Goal: Task Accomplishment & Management: Use online tool/utility

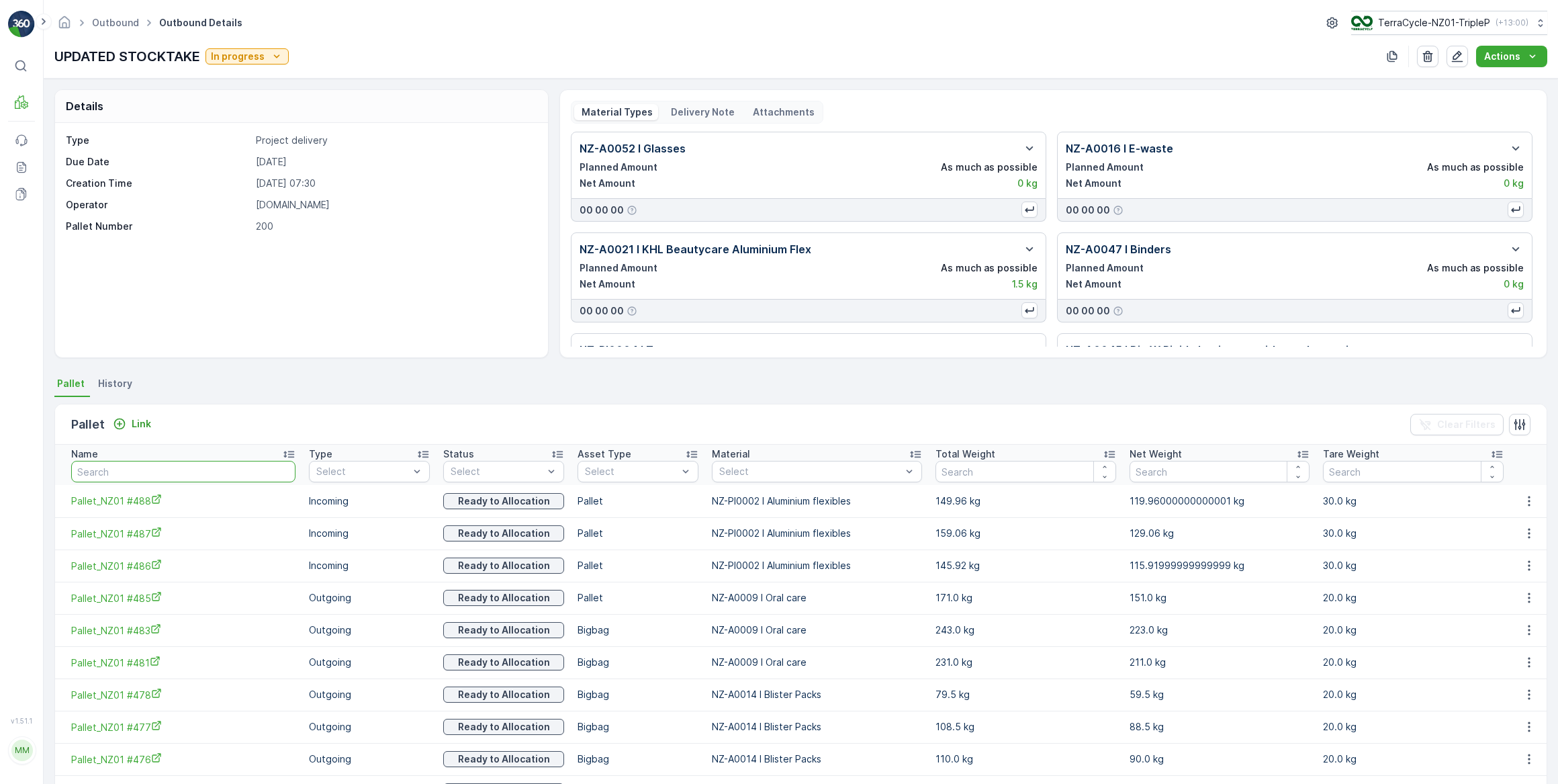
drag, startPoint x: 147, startPoint y: 465, endPoint x: 154, endPoint y: 449, distance: 17.5
click at [148, 465] on input "text" at bounding box center [184, 472] width 225 height 22
type input "419"
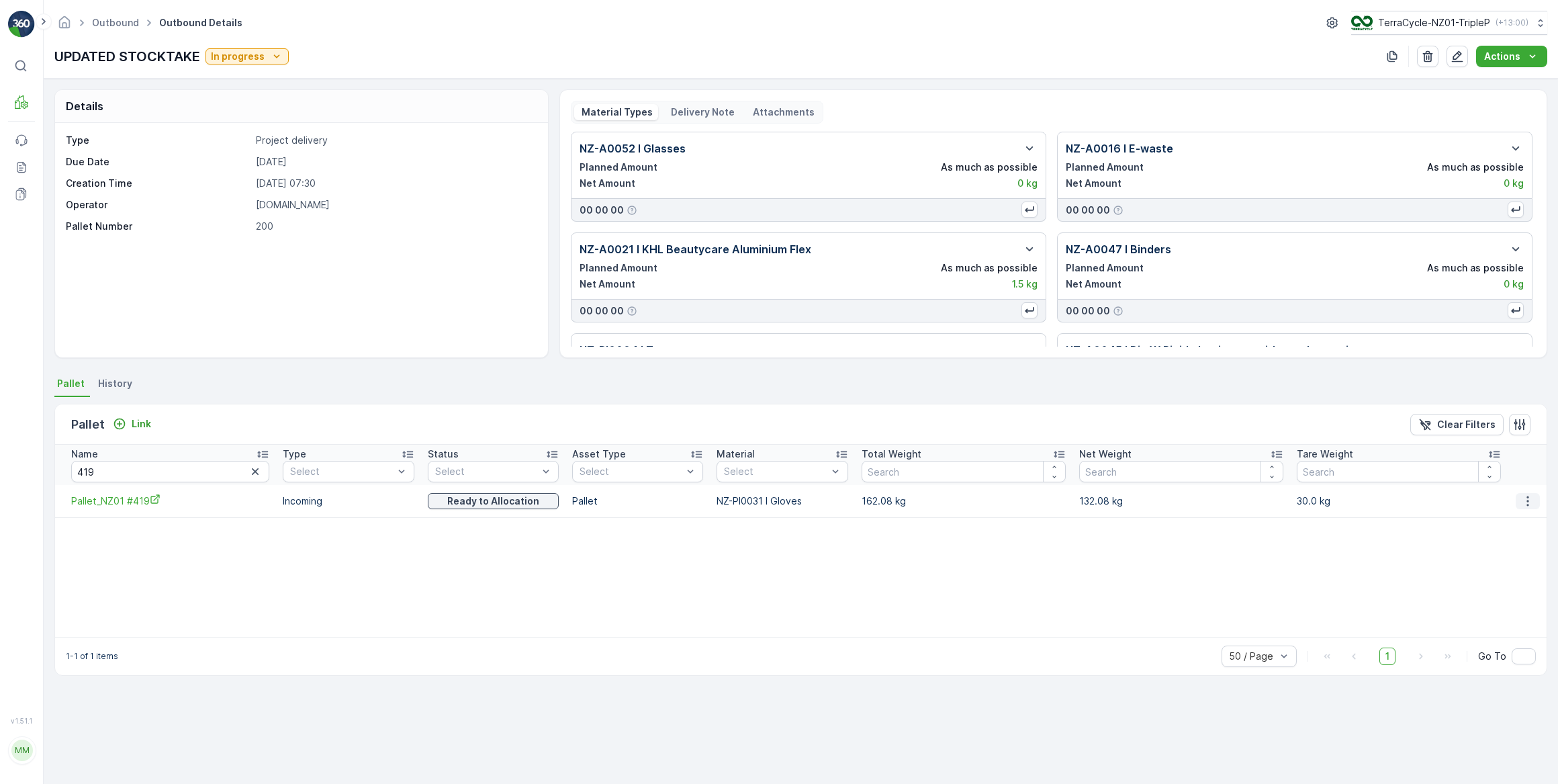
click at [1527, 501] on icon "button" at bounding box center [1528, 501] width 2 height 10
click at [1514, 543] on span "Unlink Pallet" at bounding box center [1502, 545] width 55 height 13
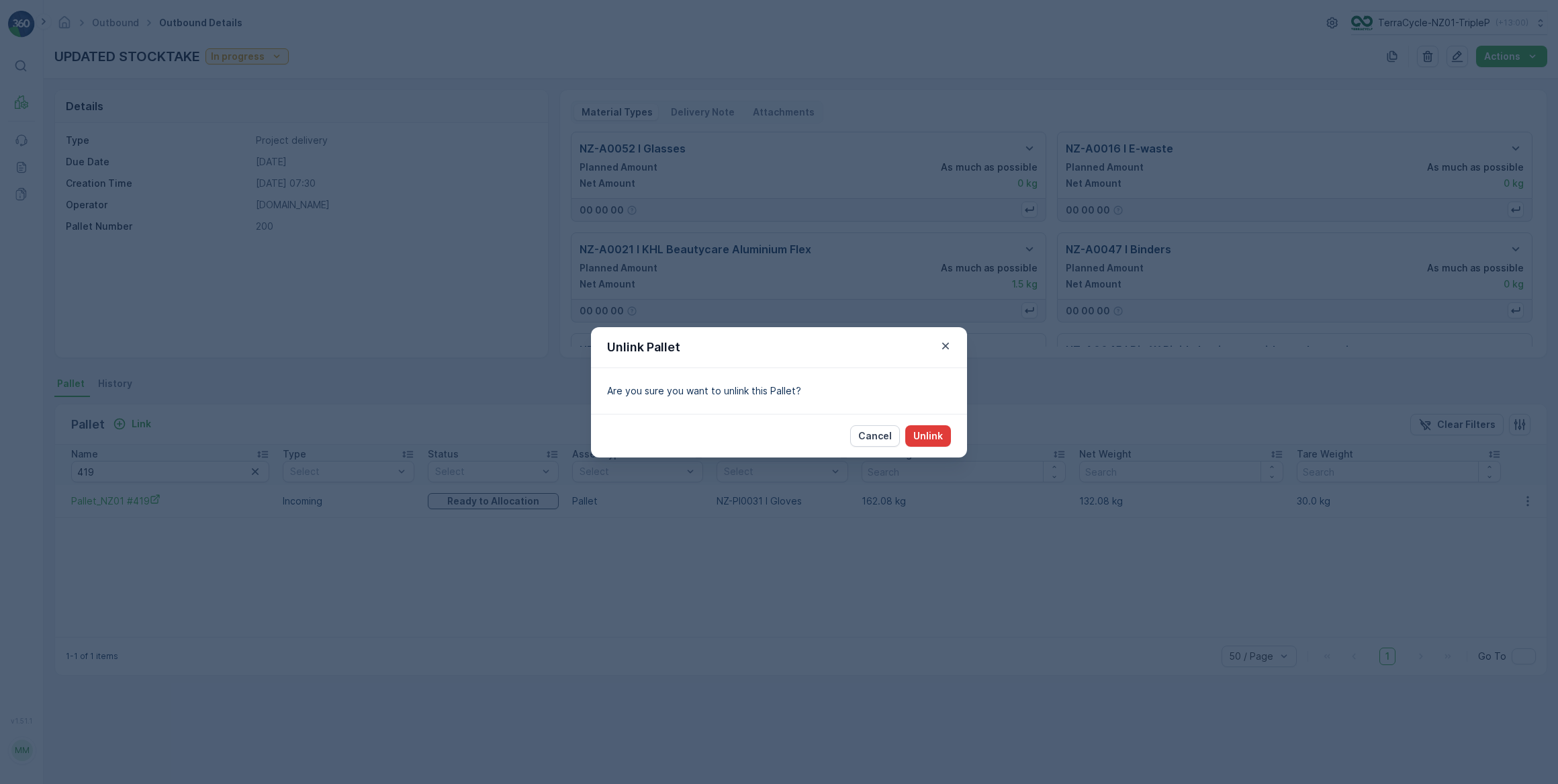
click at [933, 437] on p "Unlink" at bounding box center [927, 436] width 29 height 13
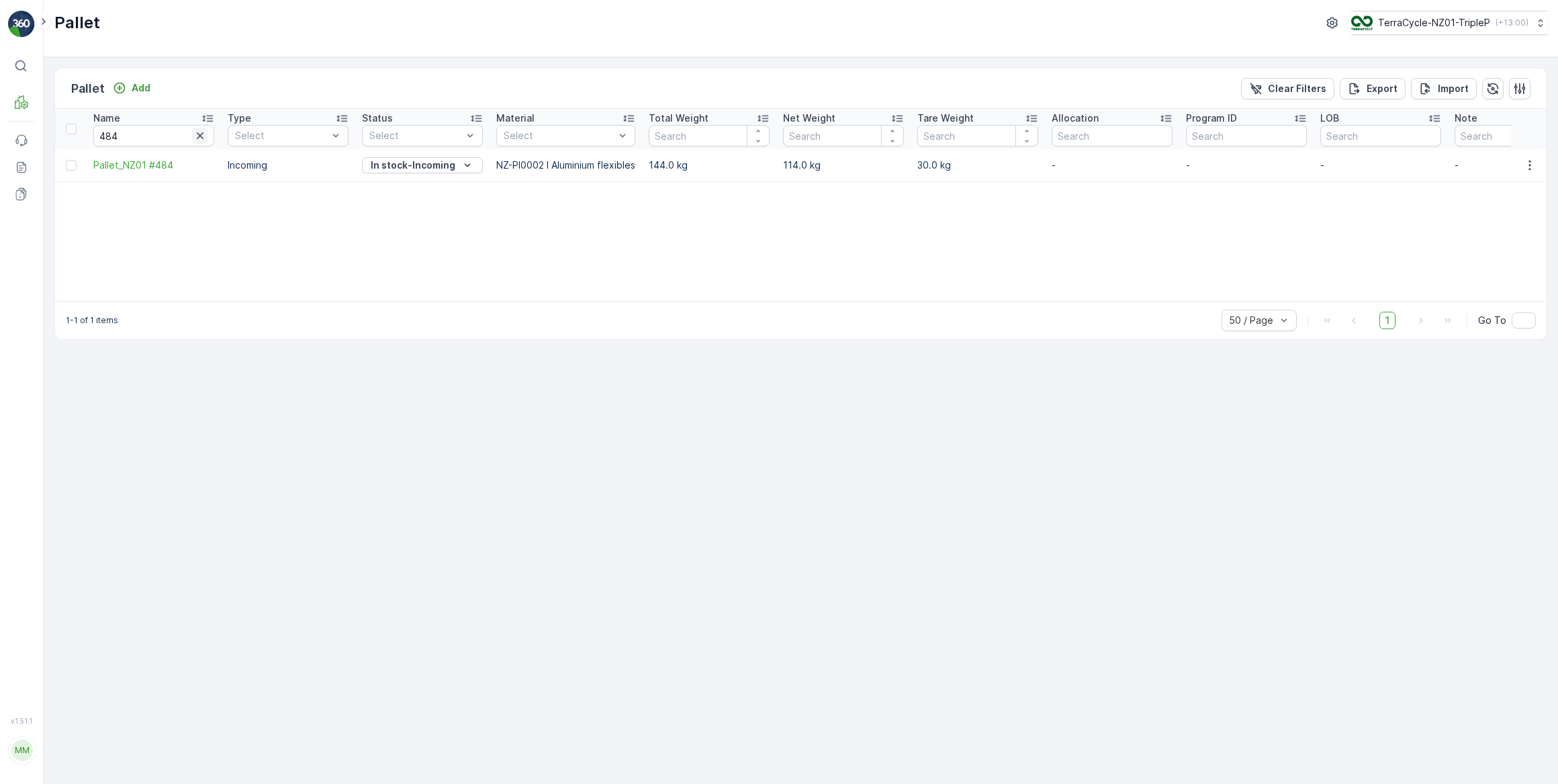
click at [199, 137] on icon "button" at bounding box center [200, 136] width 13 height 13
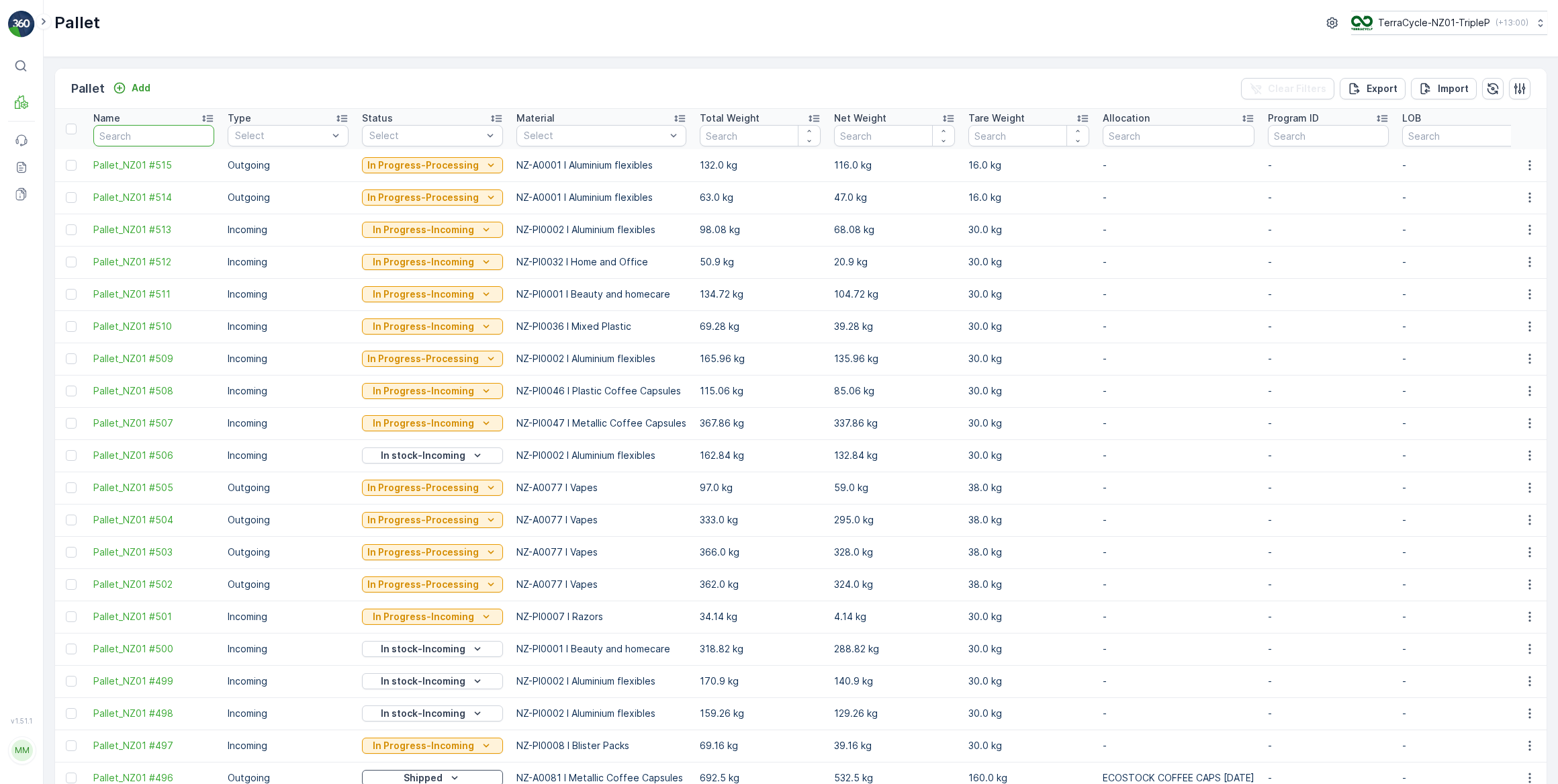
drag, startPoint x: 156, startPoint y: 129, endPoint x: 167, endPoint y: 114, distance: 18.6
click at [157, 127] on input "text" at bounding box center [153, 136] width 121 height 22
type input "419"
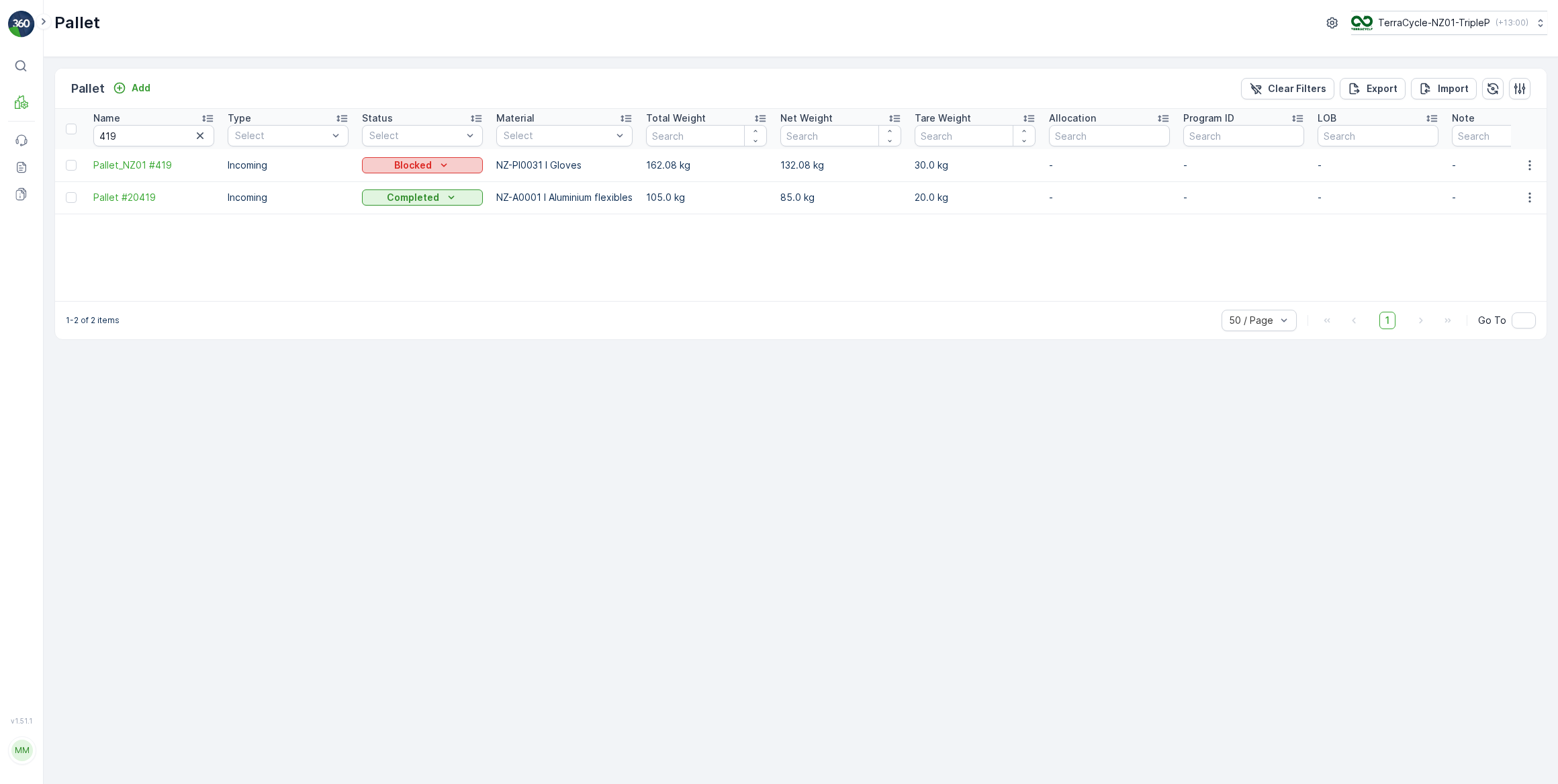
click at [439, 165] on icon "Blocked" at bounding box center [444, 165] width 13 height 13
click at [430, 206] on span "In Progress-Incoming" at bounding box center [417, 204] width 94 height 13
